Goal: Check status: Check status

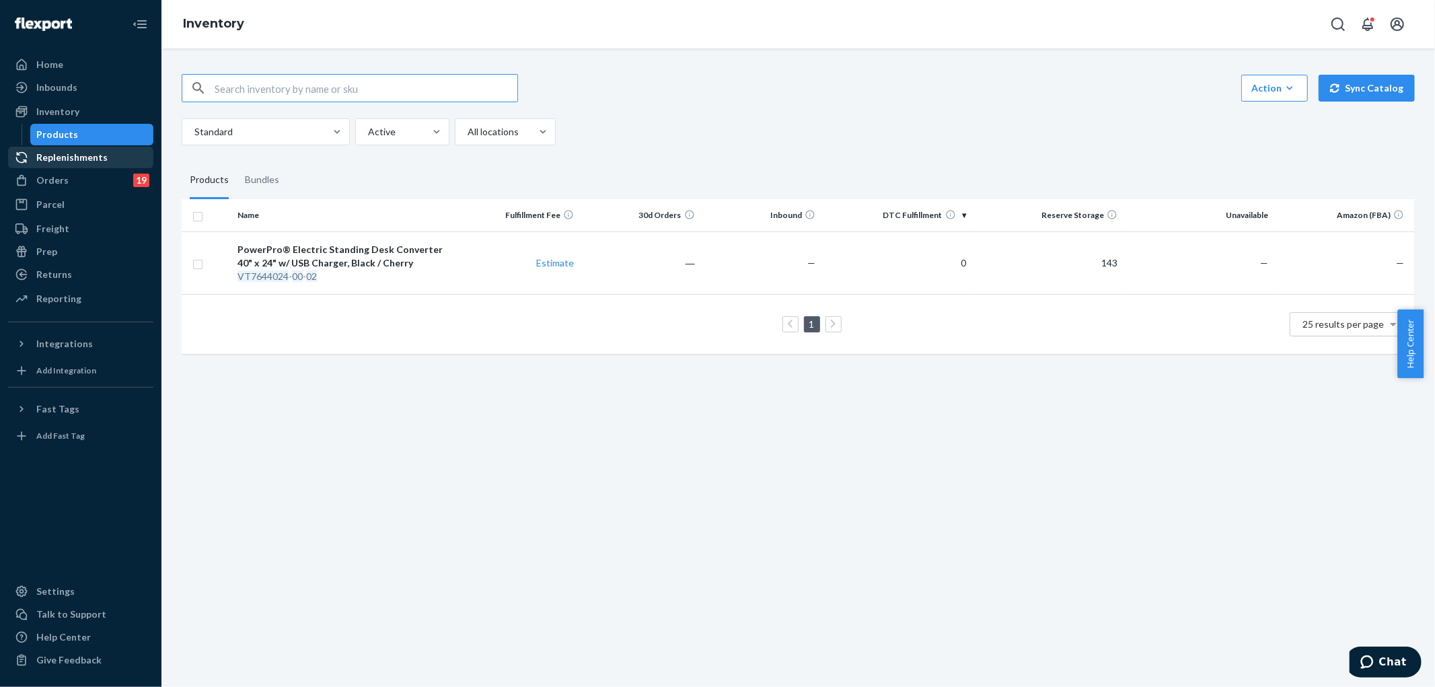
click at [88, 153] on div "Replenishments" at bounding box center [71, 157] width 71 height 13
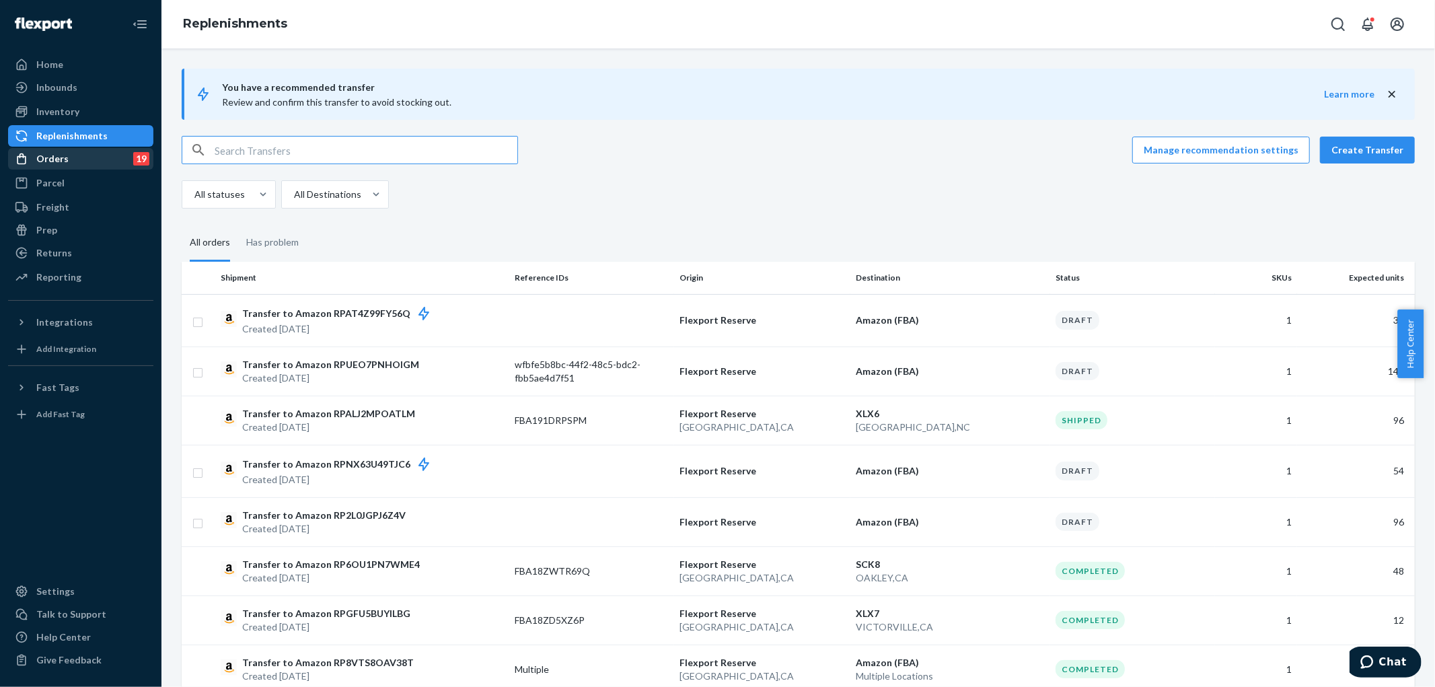
click at [84, 163] on div "Orders 19" at bounding box center [80, 158] width 143 height 19
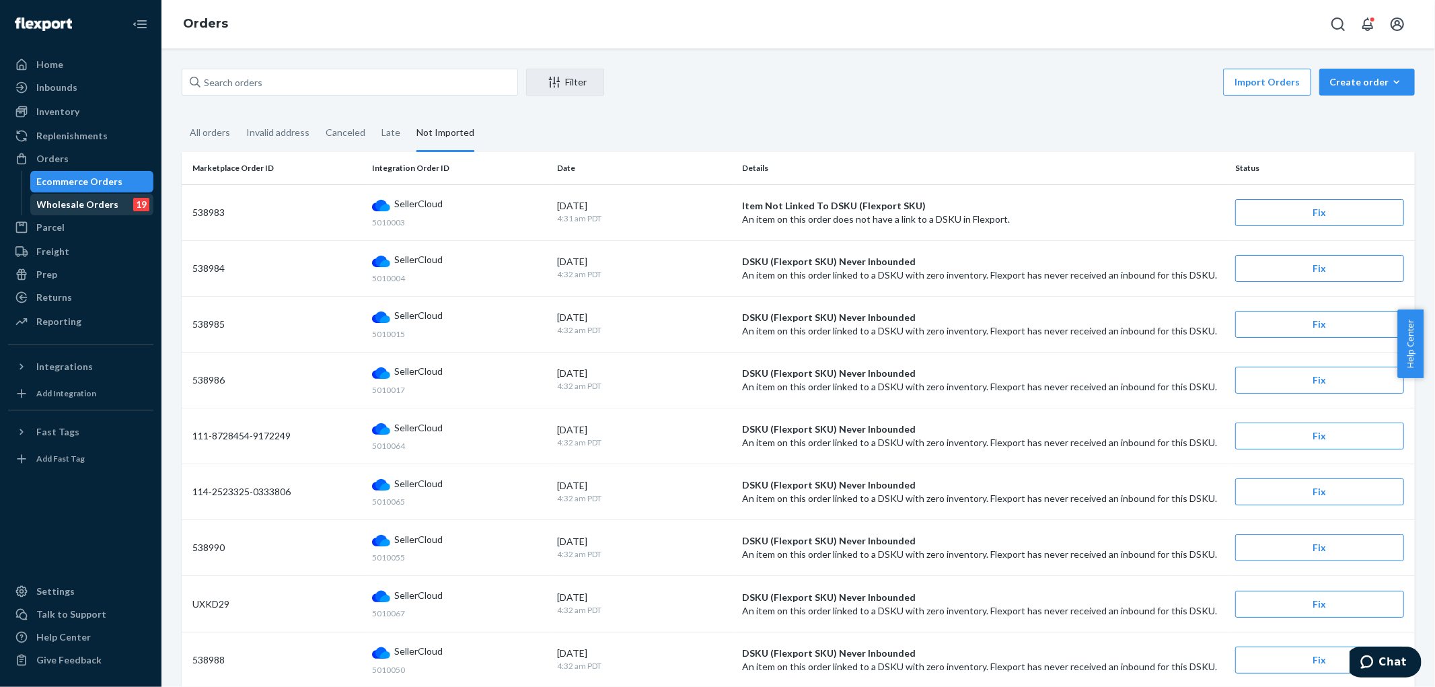
click at [75, 202] on div "Wholesale Orders" at bounding box center [78, 204] width 82 height 13
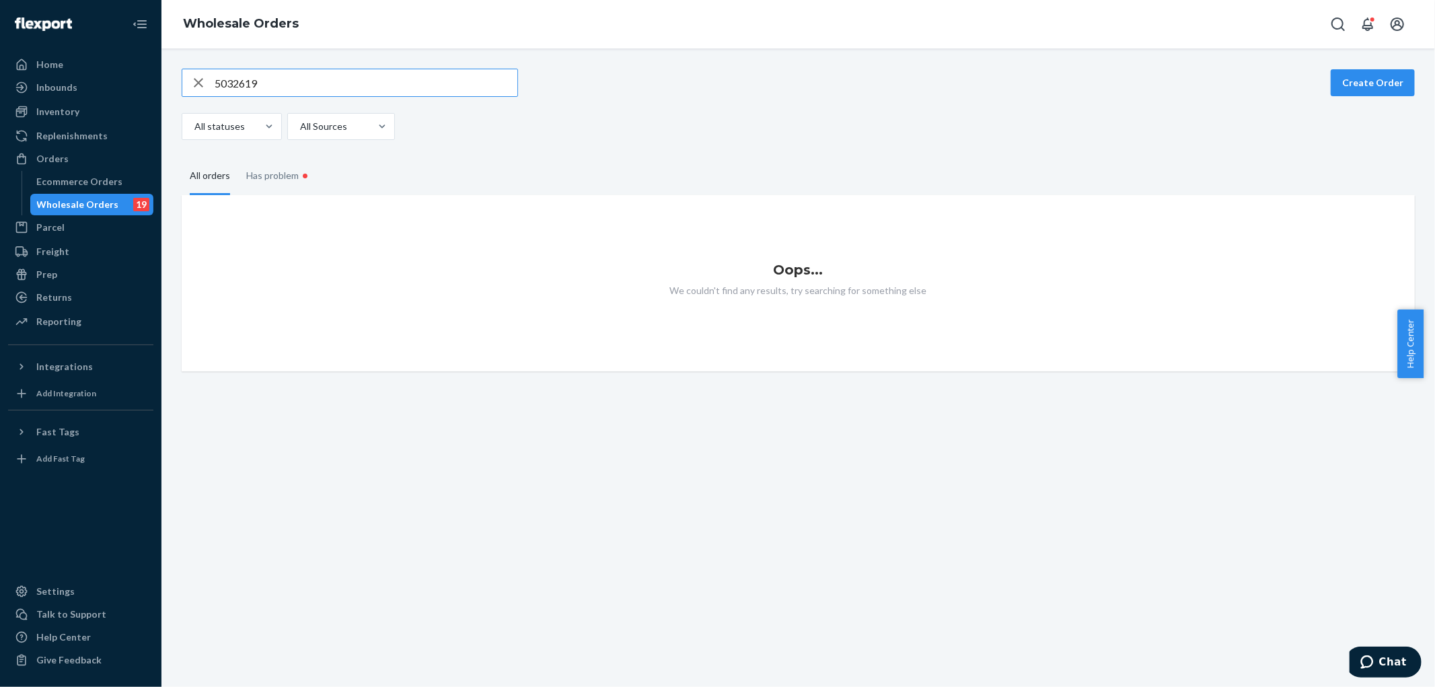
click at [287, 89] on input "5032619" at bounding box center [366, 82] width 303 height 27
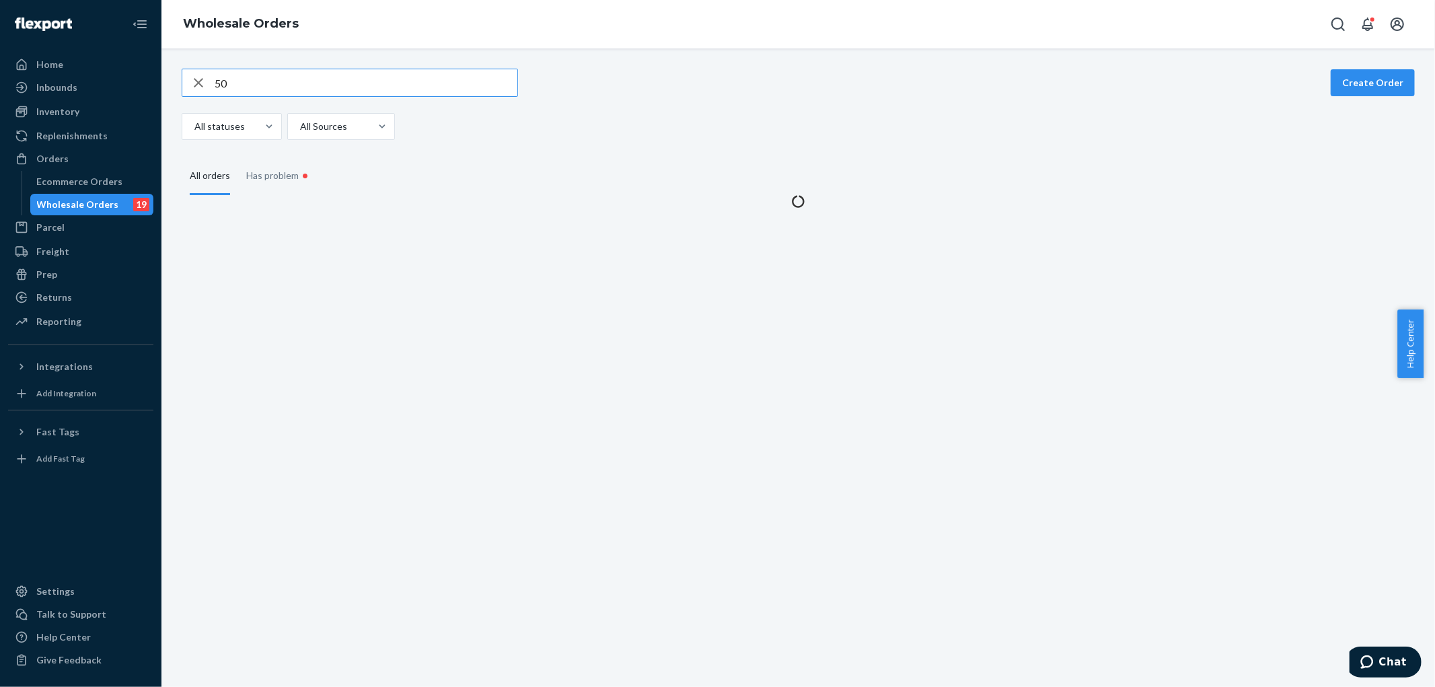
type input "5"
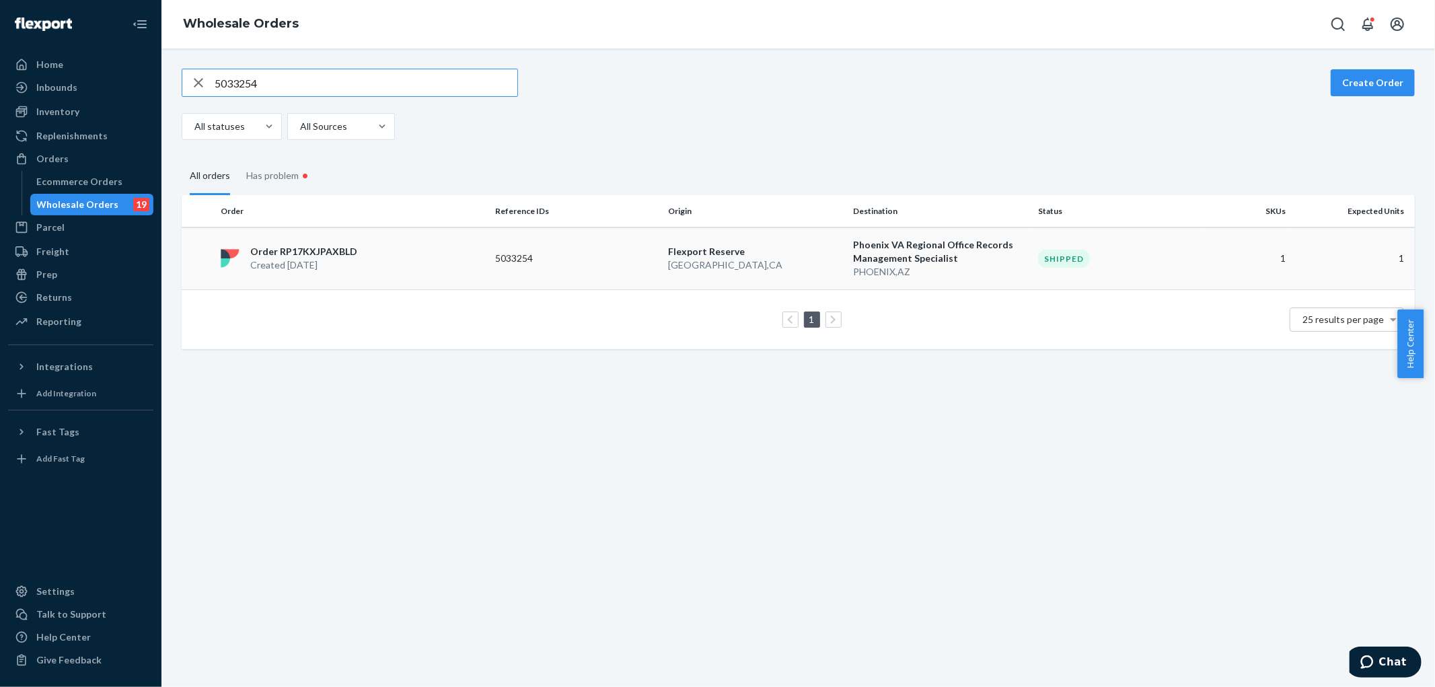
type input "5033254"
click at [414, 262] on div "Order RP17KXJPAXBLD Created Sep 16, 2025" at bounding box center [352, 258] width 274 height 27
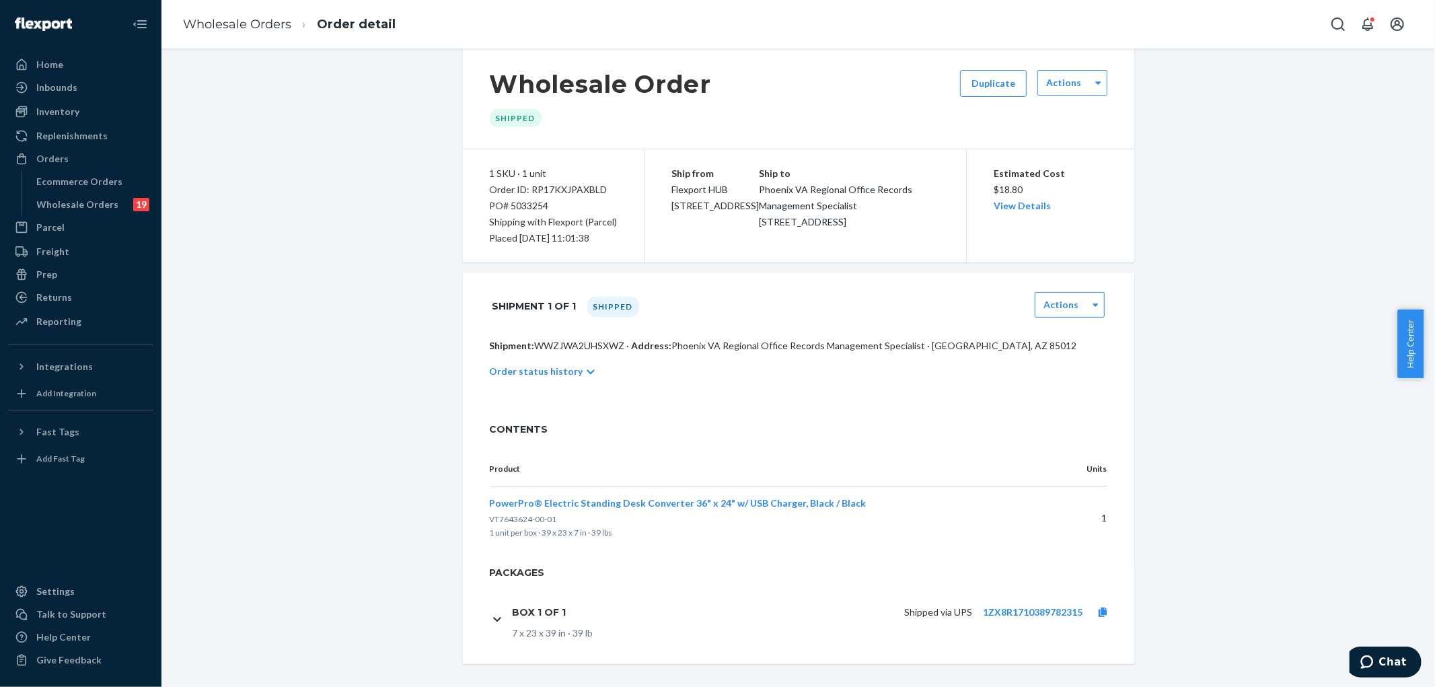
scroll to position [30, 0]
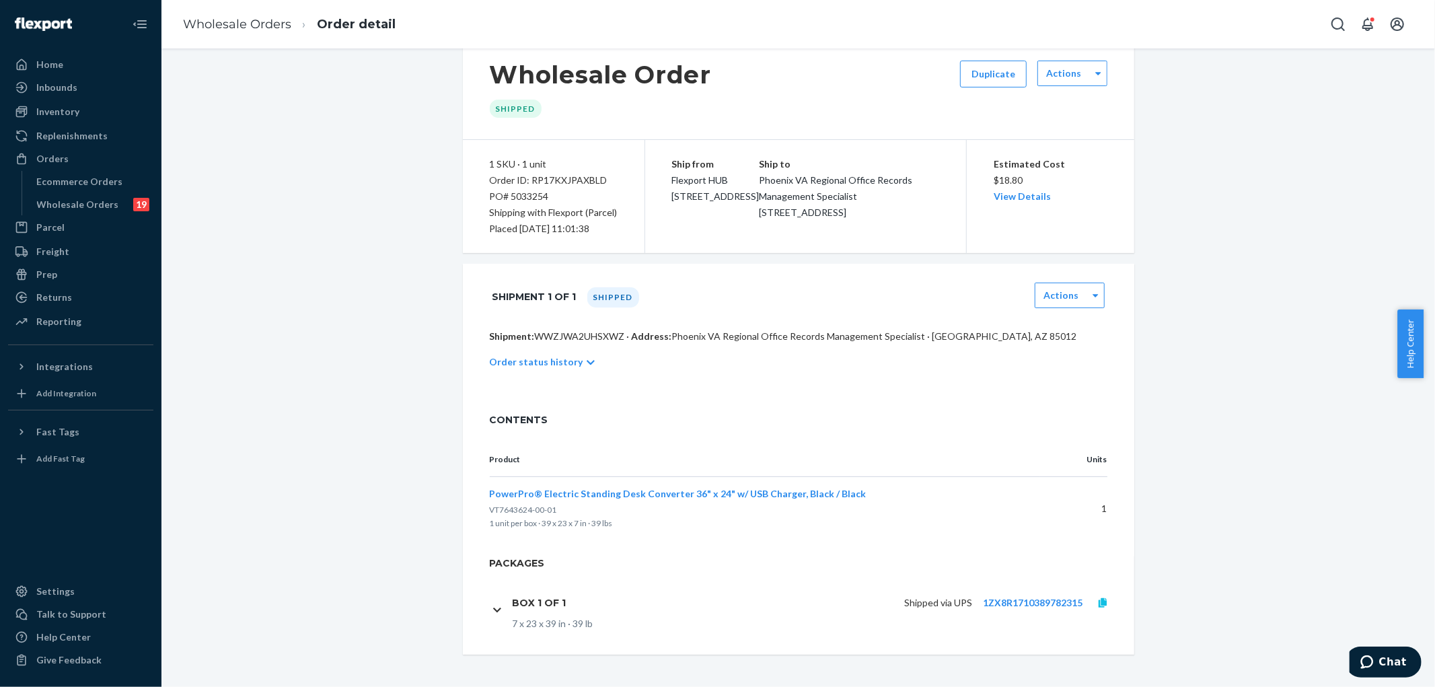
click at [1098, 601] on icon at bounding box center [1102, 602] width 8 height 9
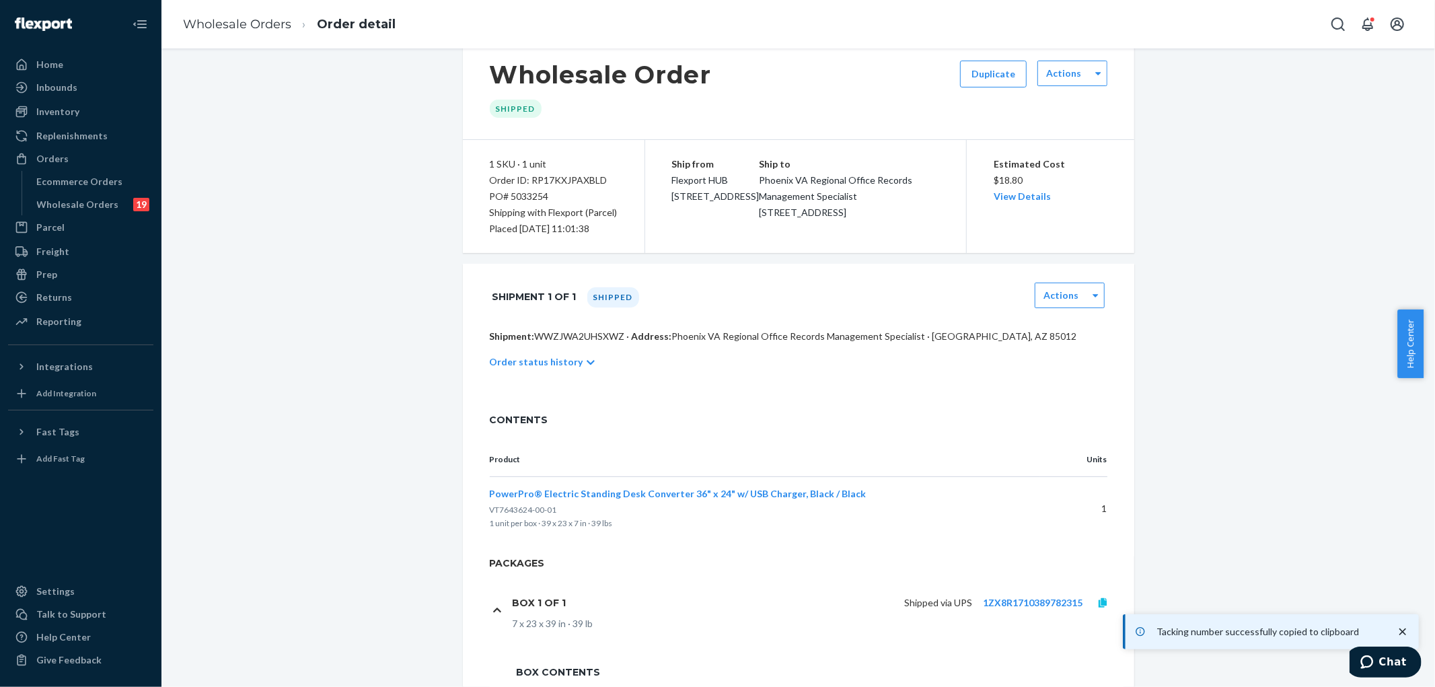
click at [1103, 601] on link at bounding box center [1102, 602] width 40 height 13
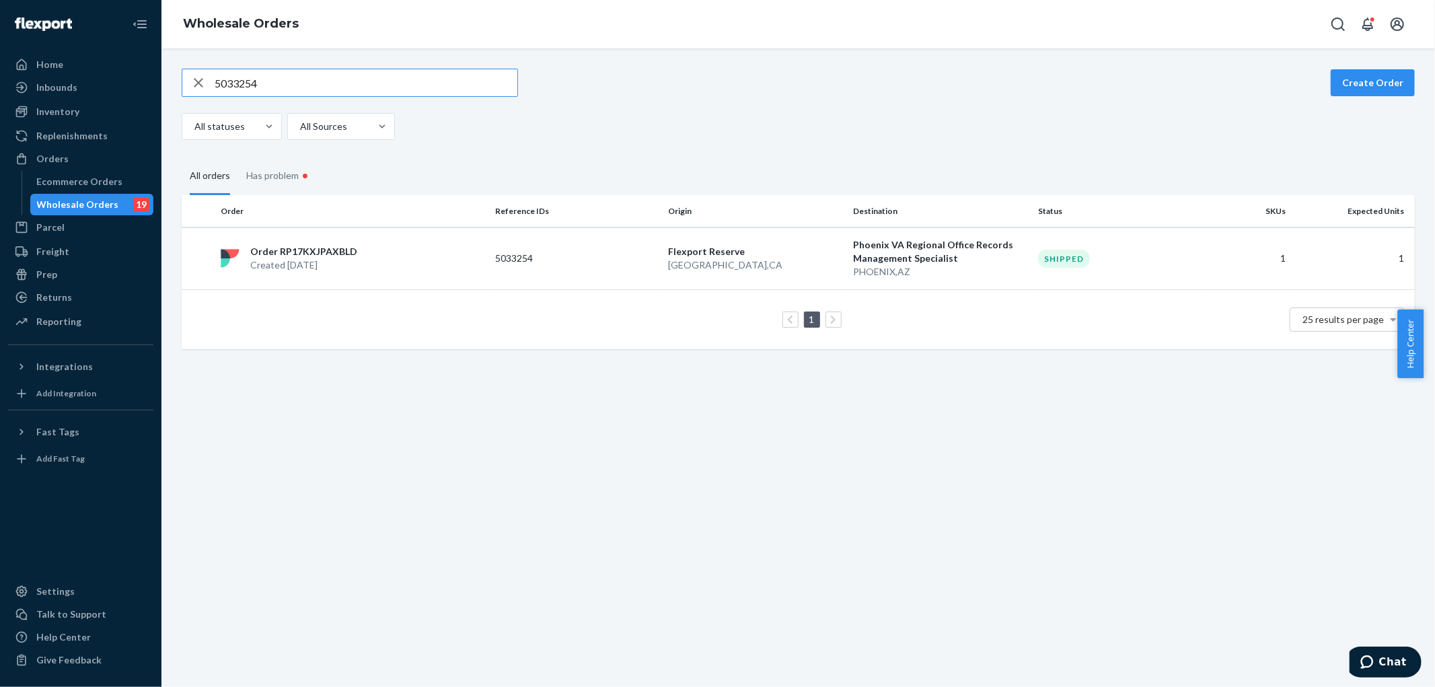
drag, startPoint x: 296, startPoint y: 88, endPoint x: 155, endPoint y: 93, distance: 140.7
click at [44, 50] on div "Home Inbounds Shipping Plans Problems Inventory Products Replenishments Orders …" at bounding box center [717, 343] width 1435 height 687
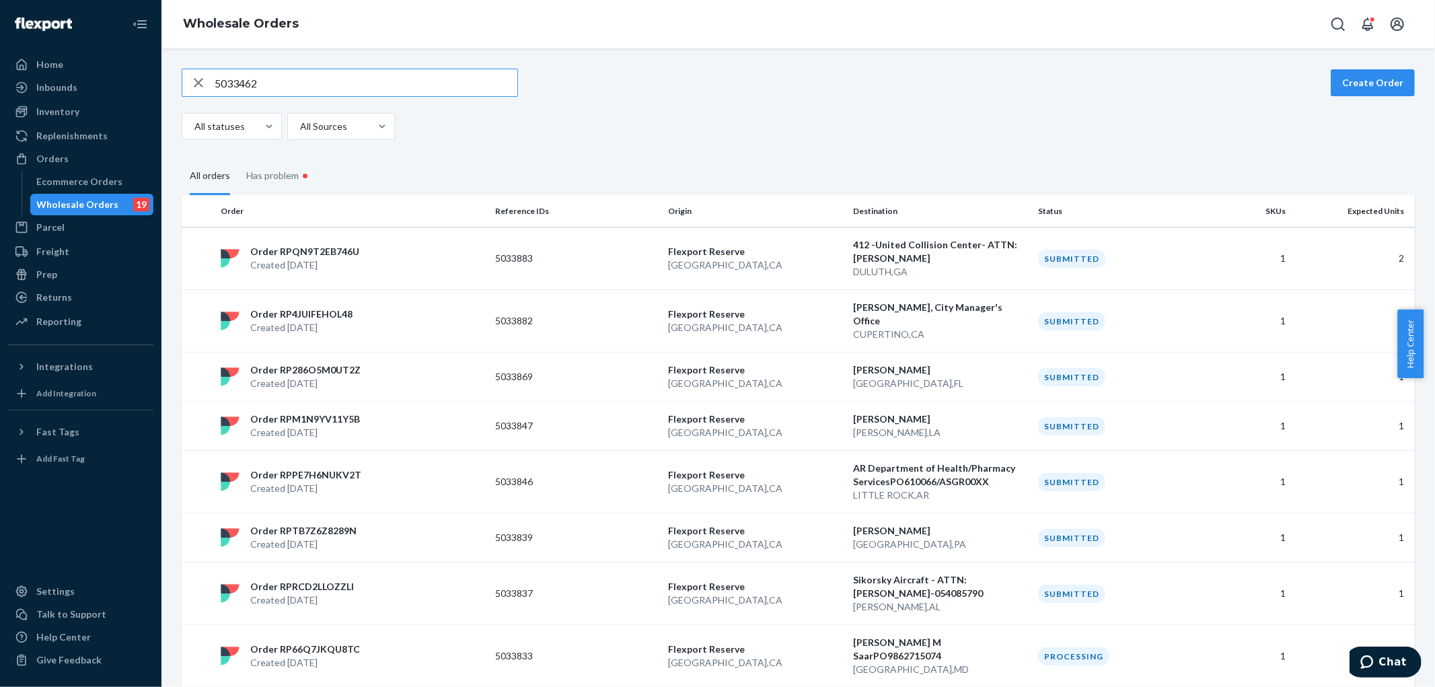
type input "5033462"
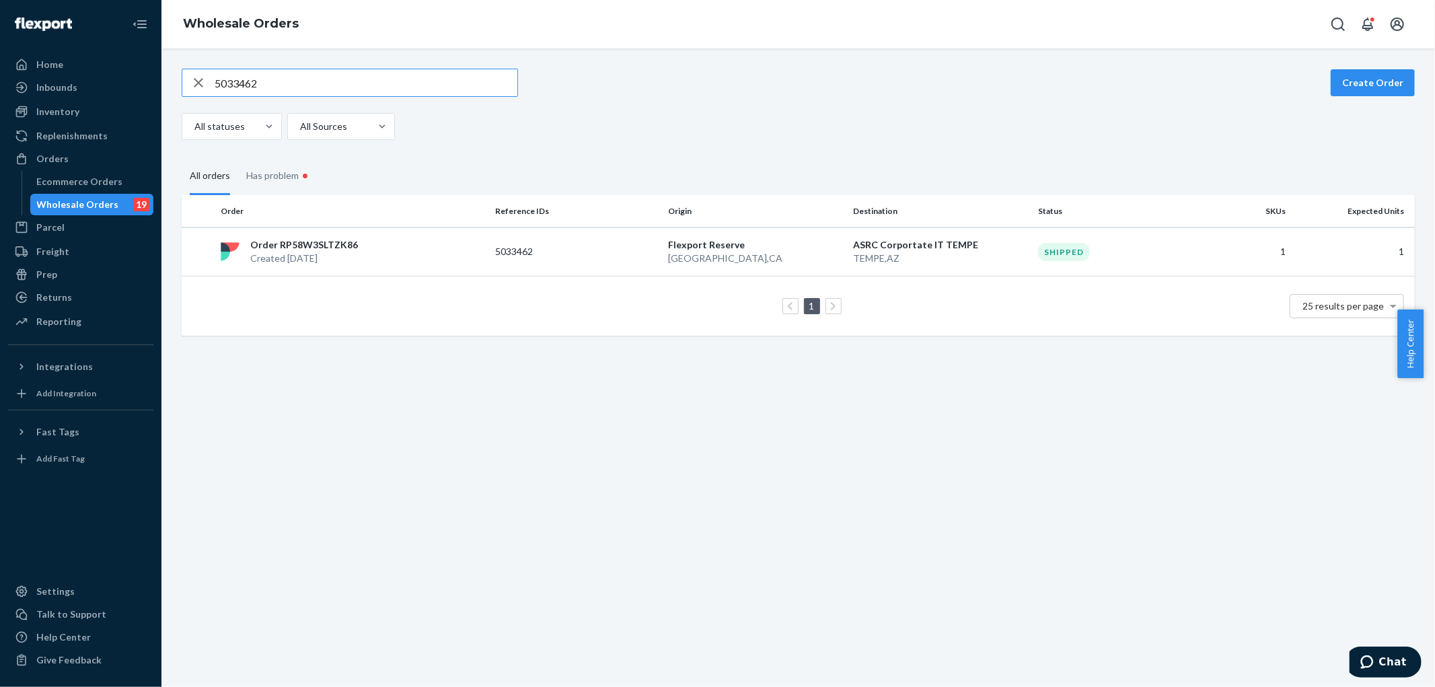
click at [451, 243] on div "Order RP58W3SLTZK86 Created Sep 19, 2025" at bounding box center [352, 251] width 274 height 27
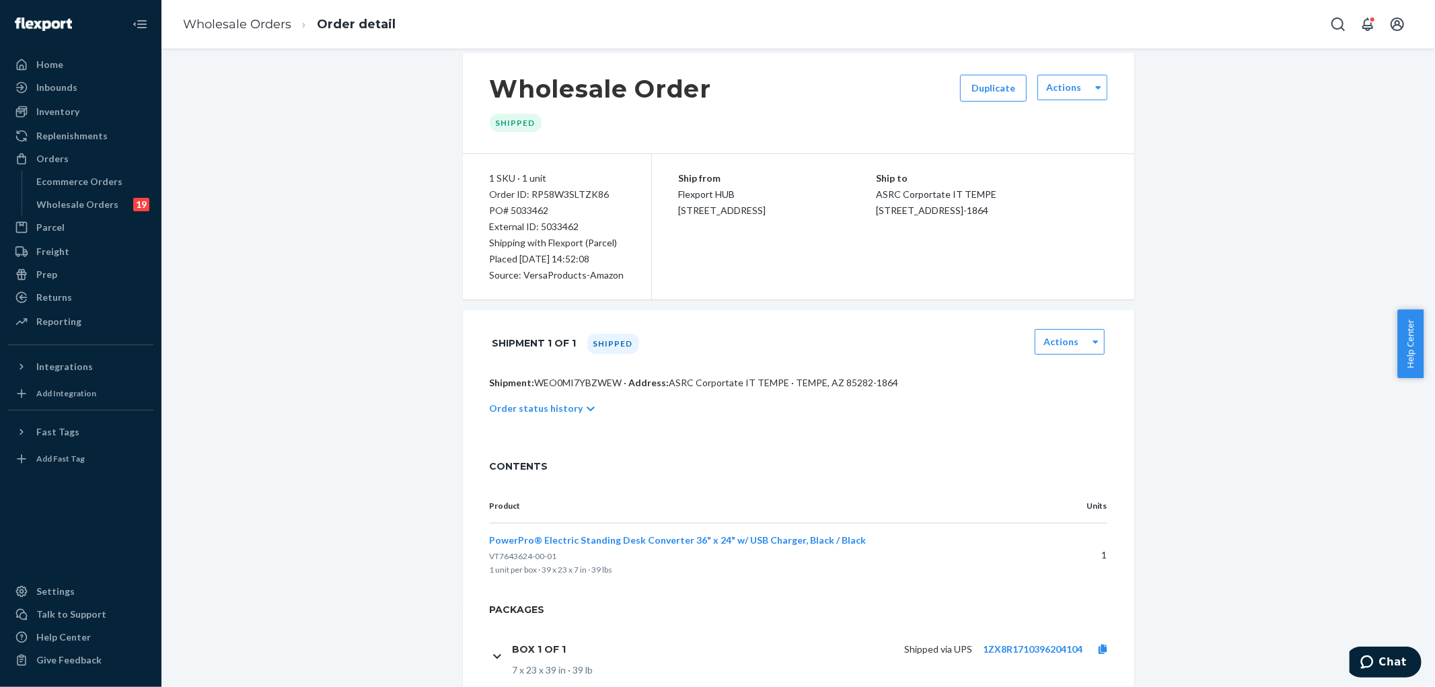
scroll to position [62, 0]
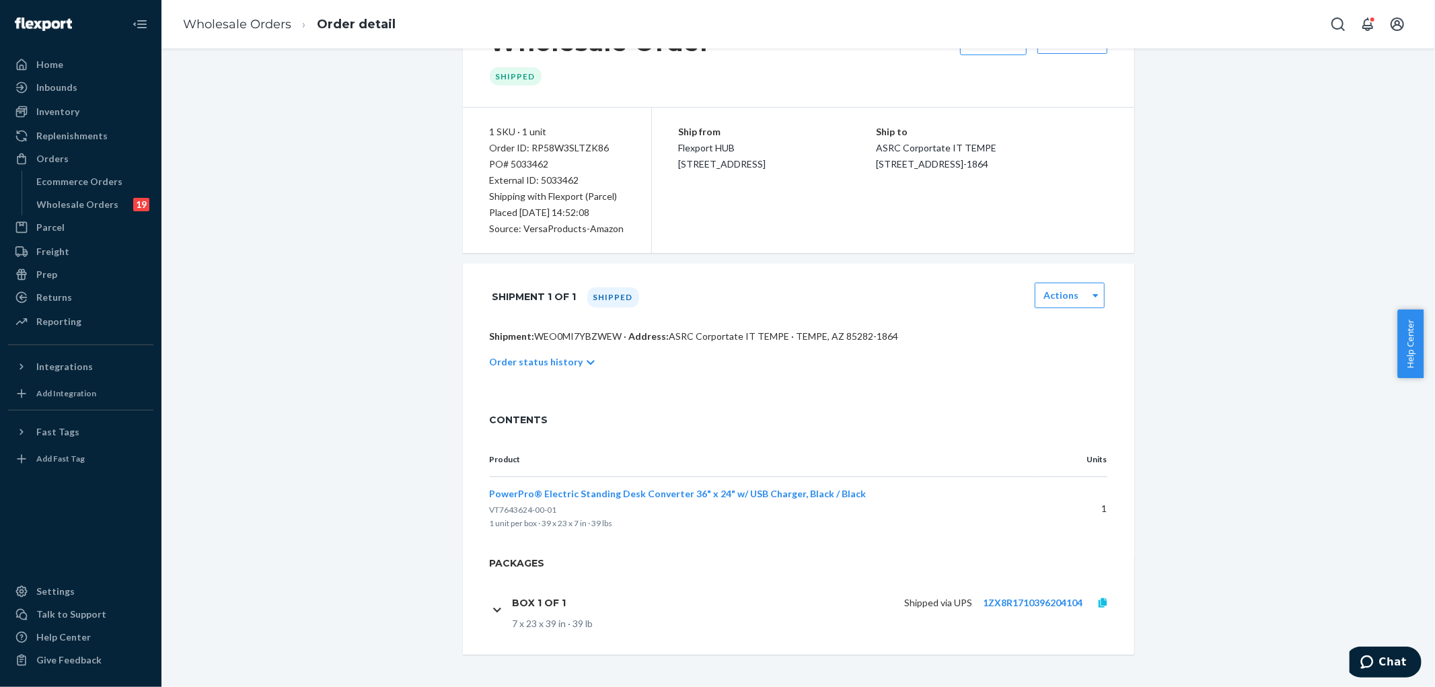
drag, startPoint x: 1097, startPoint y: 606, endPoint x: 1170, endPoint y: 533, distance: 103.2
click at [1098, 601] on icon at bounding box center [1102, 602] width 8 height 9
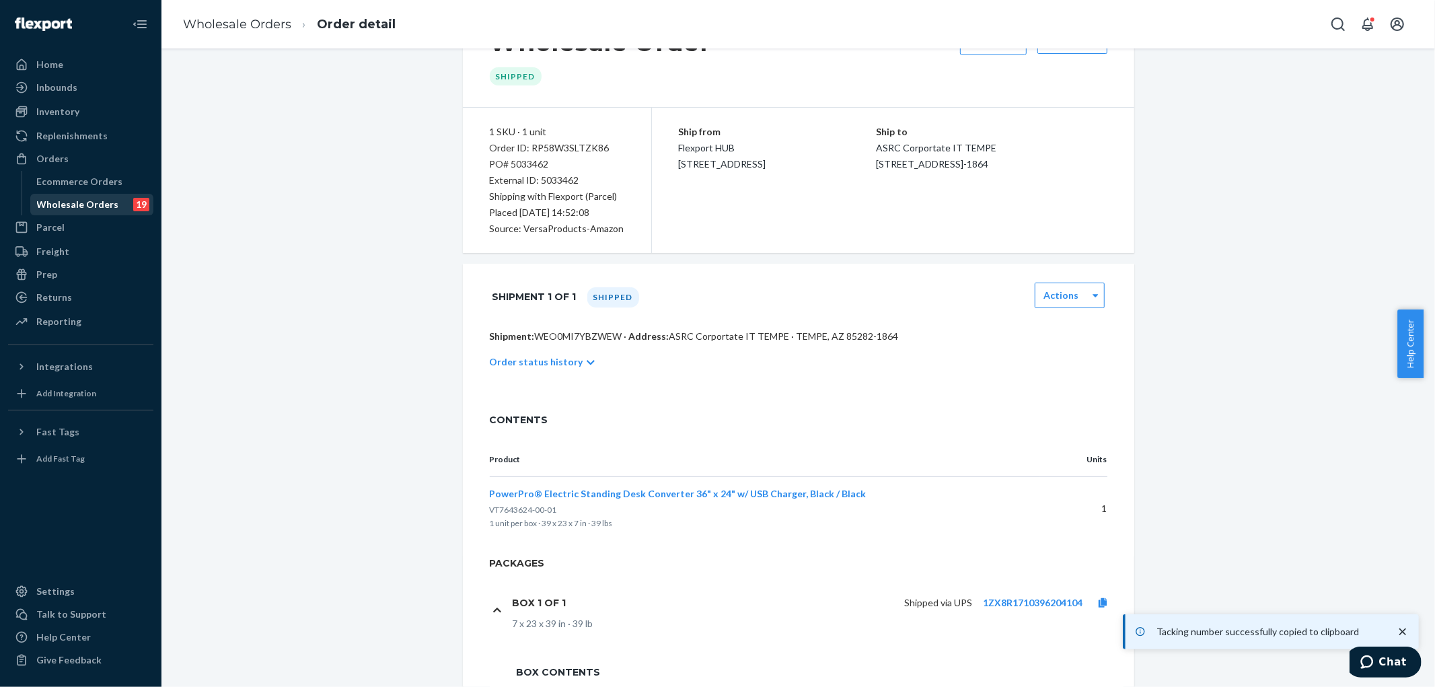
click at [83, 204] on div "Wholesale Orders" at bounding box center [78, 204] width 82 height 13
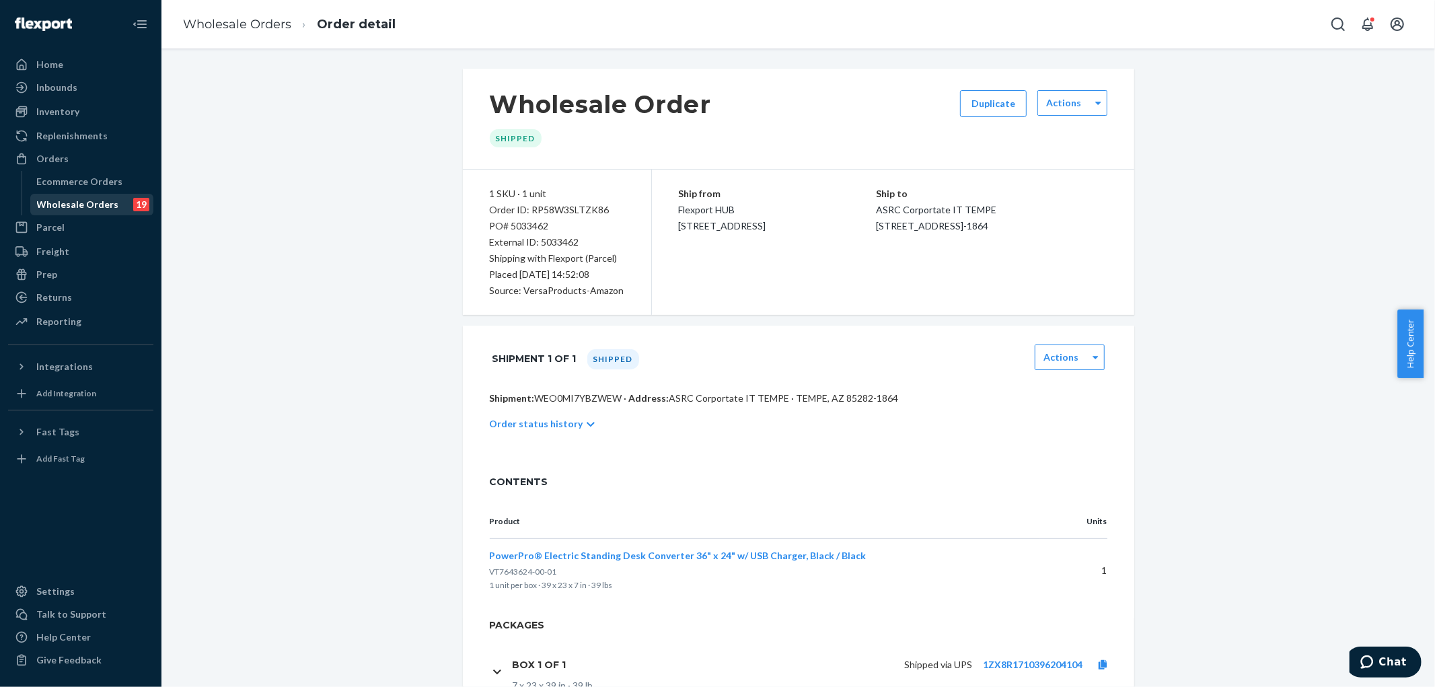
click at [78, 204] on div "Wholesale Orders" at bounding box center [78, 204] width 82 height 13
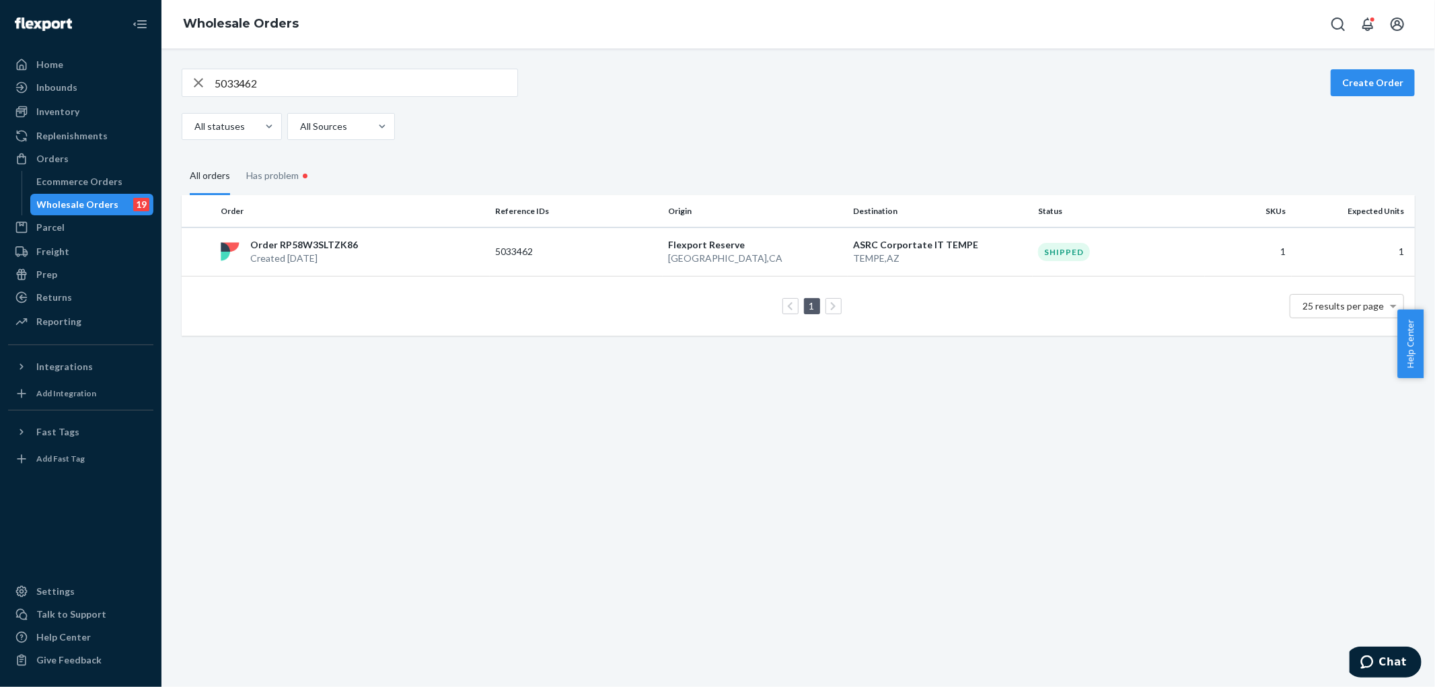
click at [89, 195] on div "Wholesale Orders 19" at bounding box center [92, 204] width 121 height 19
click at [207, 83] on div "button" at bounding box center [198, 82] width 32 height 27
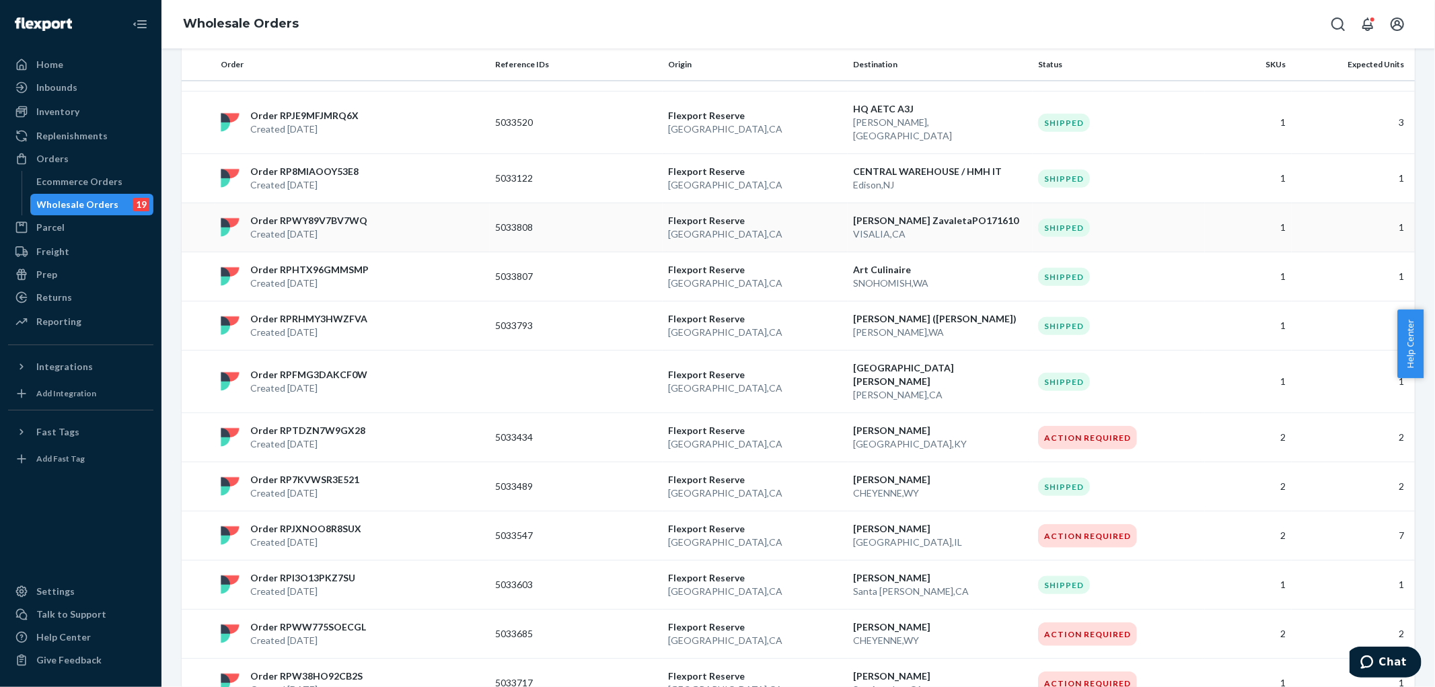
scroll to position [508, 0]
